Goal: Use online tool/utility

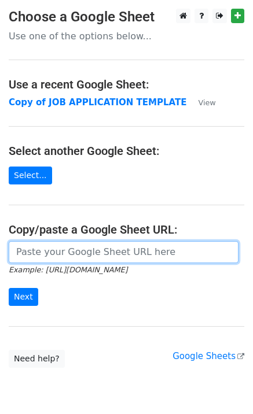
click at [113, 252] on input "url" at bounding box center [124, 252] width 230 height 22
paste input "[URL][DOMAIN_NAME]"
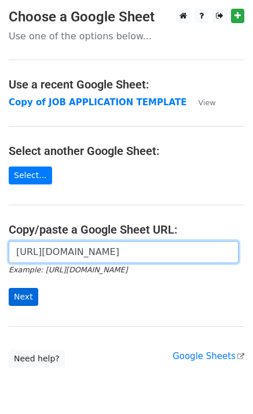
type input "[URL][DOMAIN_NAME]"
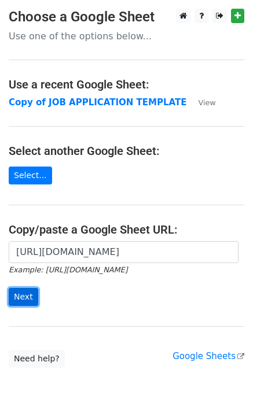
scroll to position [0, 0]
click at [18, 303] on input "Next" at bounding box center [23, 297] width 29 height 18
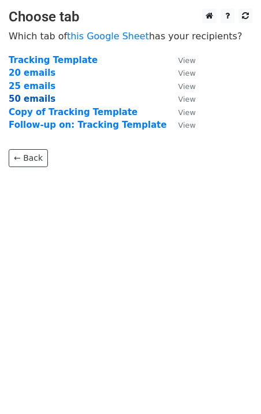
click at [34, 99] on strong "50 emails" at bounding box center [32, 99] width 47 height 10
